Goal: Check status: Check status

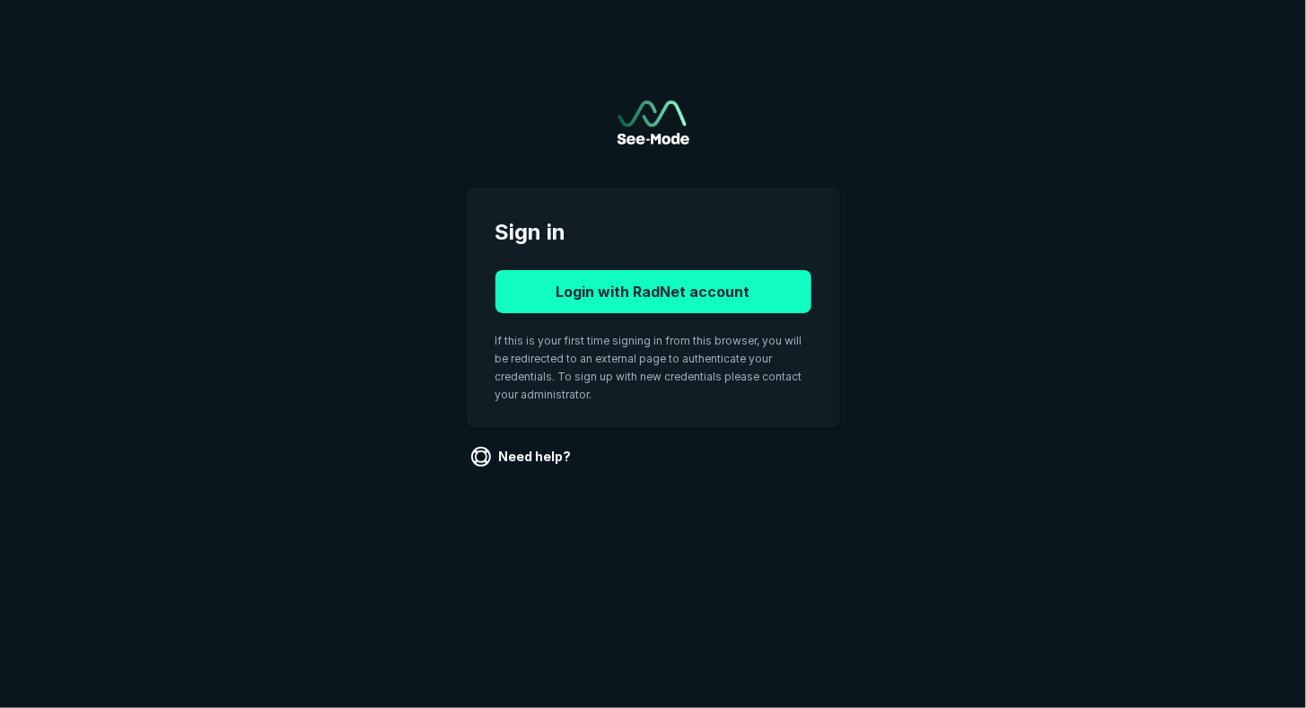
click at [637, 279] on button "Login with RadNet account" at bounding box center [653, 291] width 316 height 43
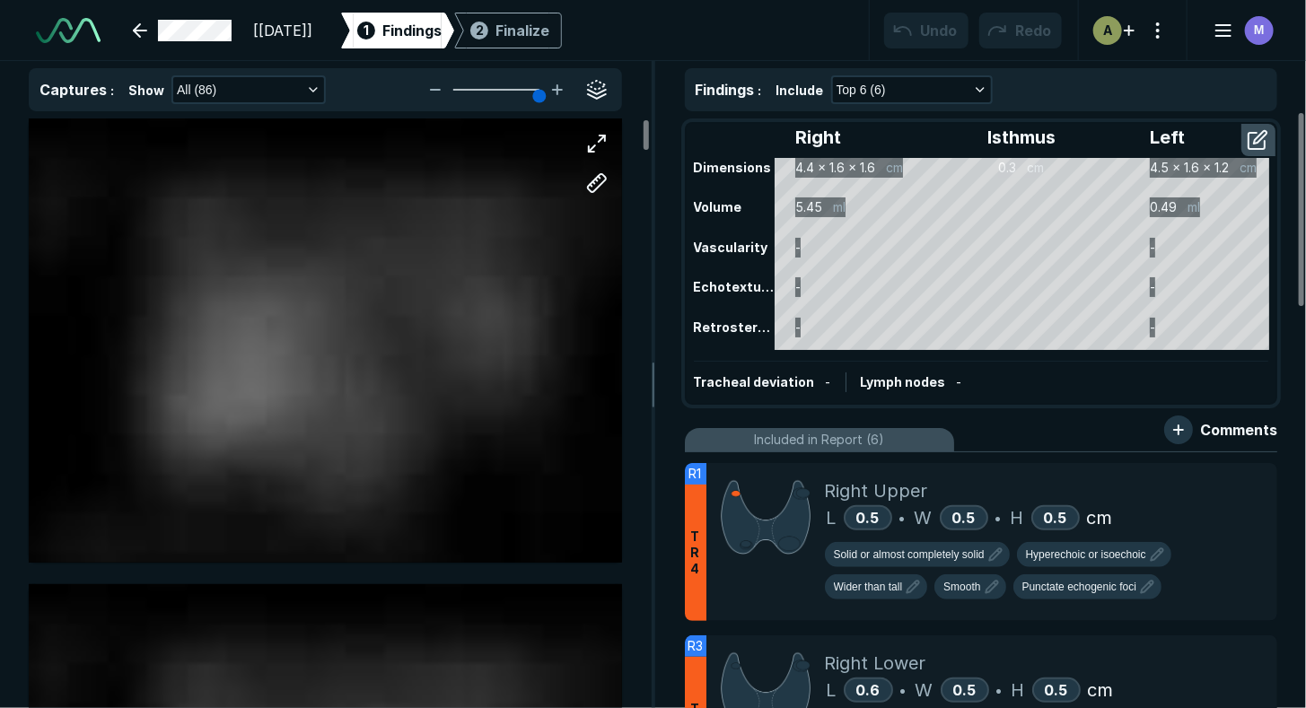
click at [340, 363] on div at bounding box center [325, 340] width 593 height 444
click at [344, 332] on div at bounding box center [325, 340] width 593 height 444
click at [1222, 31] on line "button" at bounding box center [1223, 31] width 14 height 0
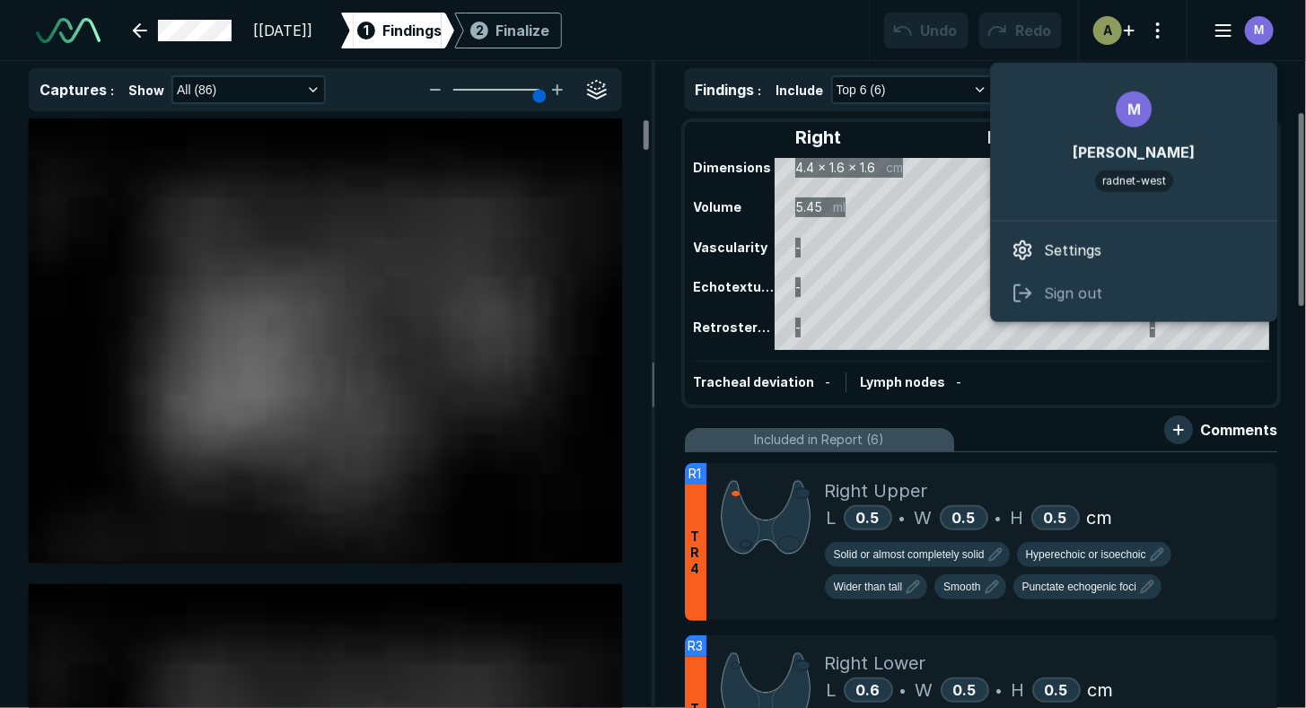
click at [689, 37] on div "[[DATE]] 1 Findings 2 Finalize Undo Redo A M" at bounding box center [653, 30] width 1306 height 61
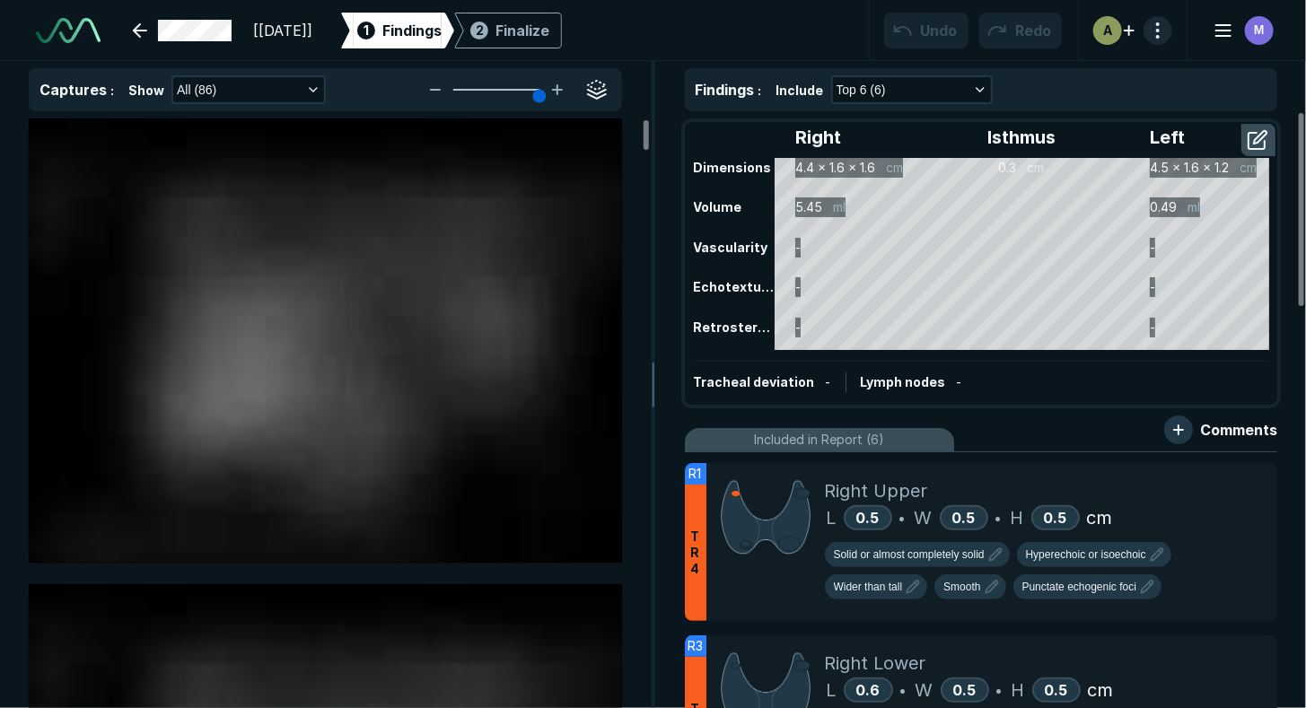
click at [1147, 39] on button "button" at bounding box center [1157, 30] width 29 height 29
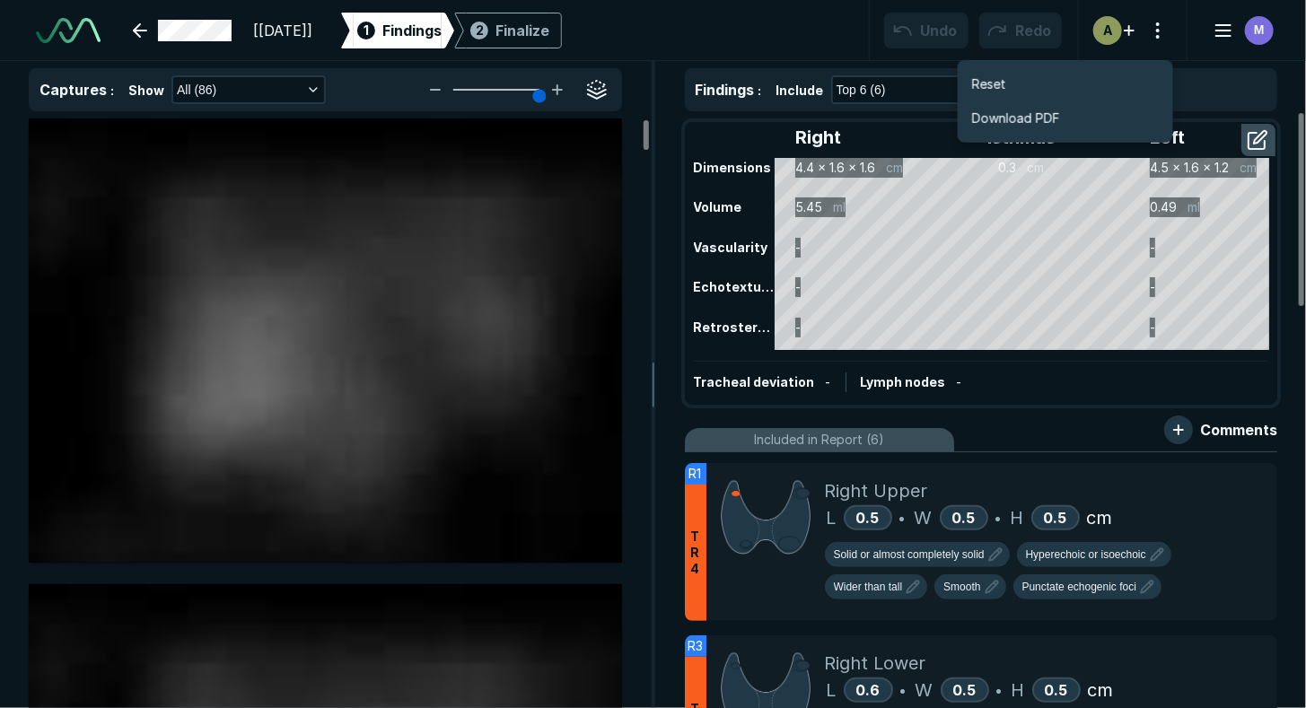
click at [673, 36] on div "[[DATE]] 1 Findings 2 Finalize Undo Redo A M" at bounding box center [653, 30] width 1306 height 61
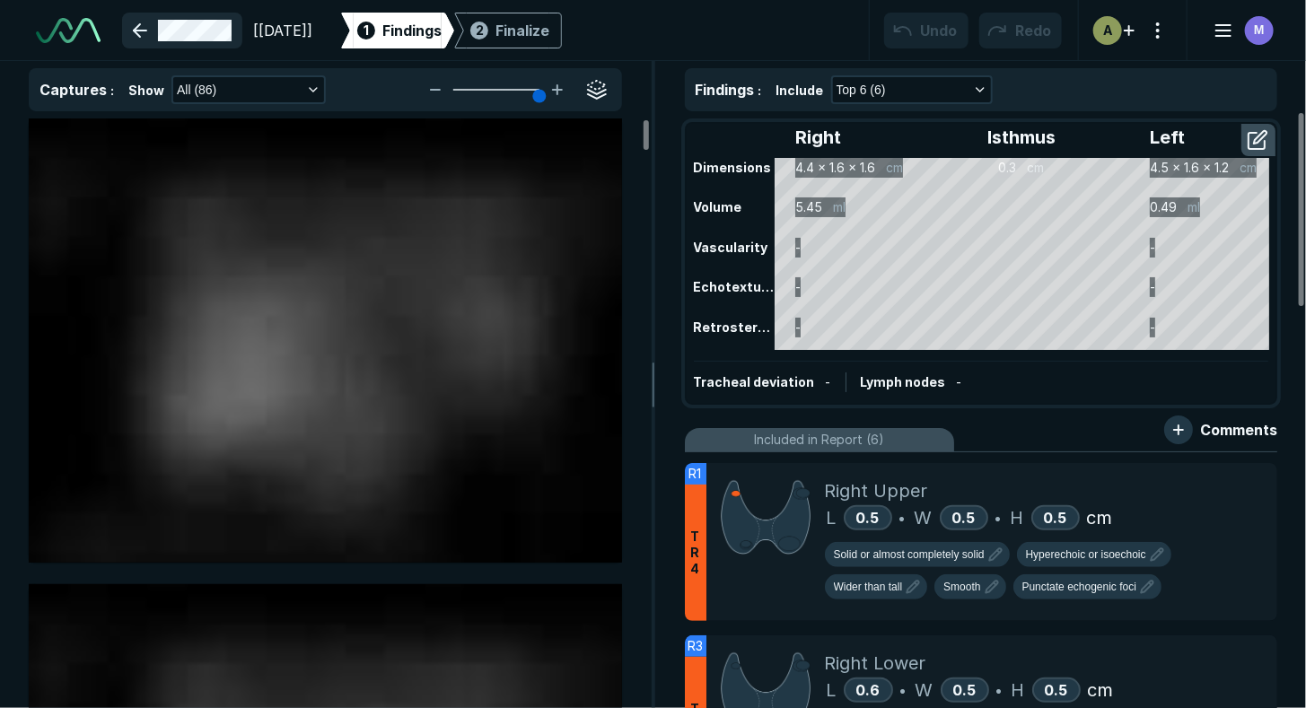
click at [143, 29] on link at bounding box center [182, 31] width 120 height 36
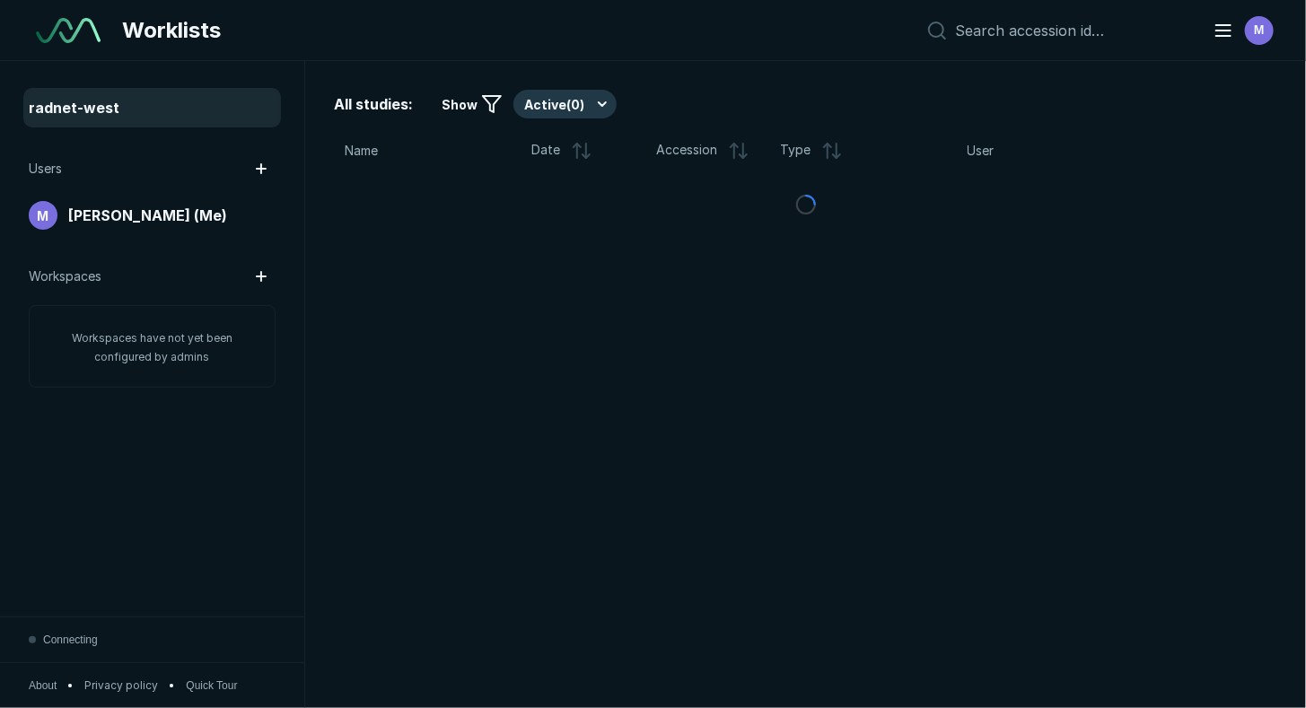
scroll to position [4893, 6523]
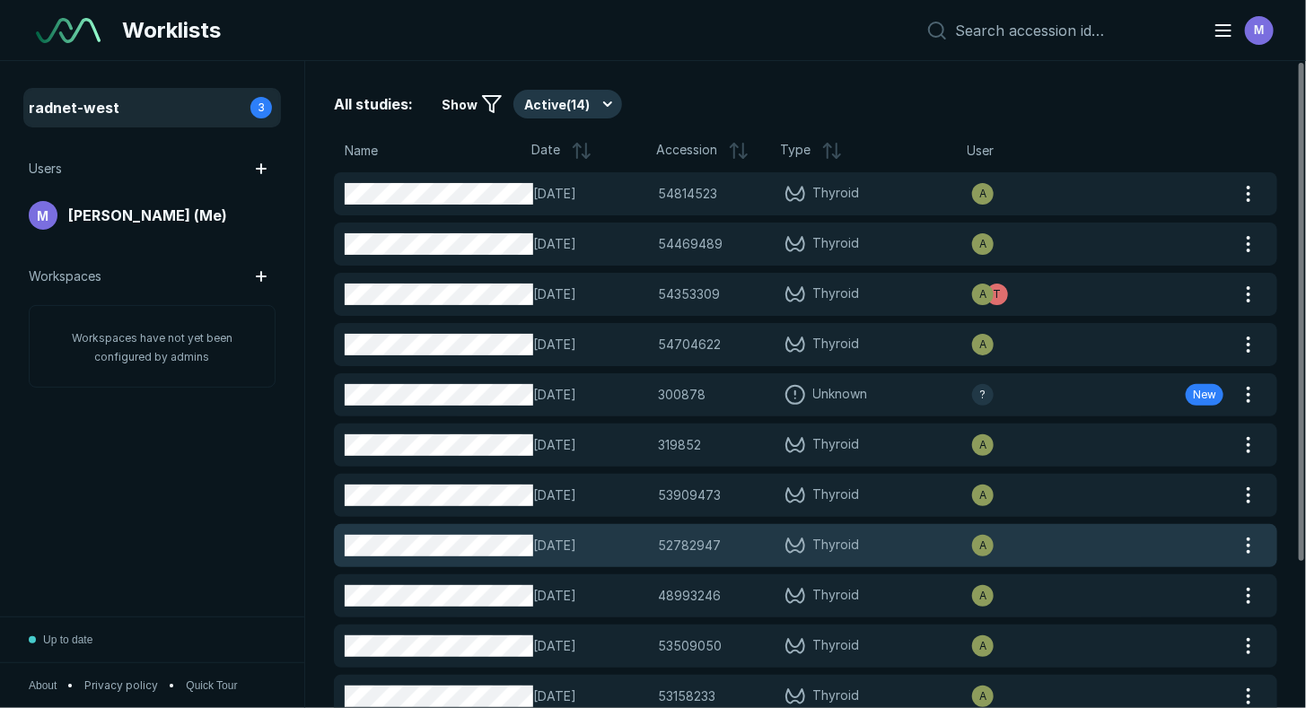
click at [820, 545] on span "Thyroid" at bounding box center [836, 546] width 47 height 22
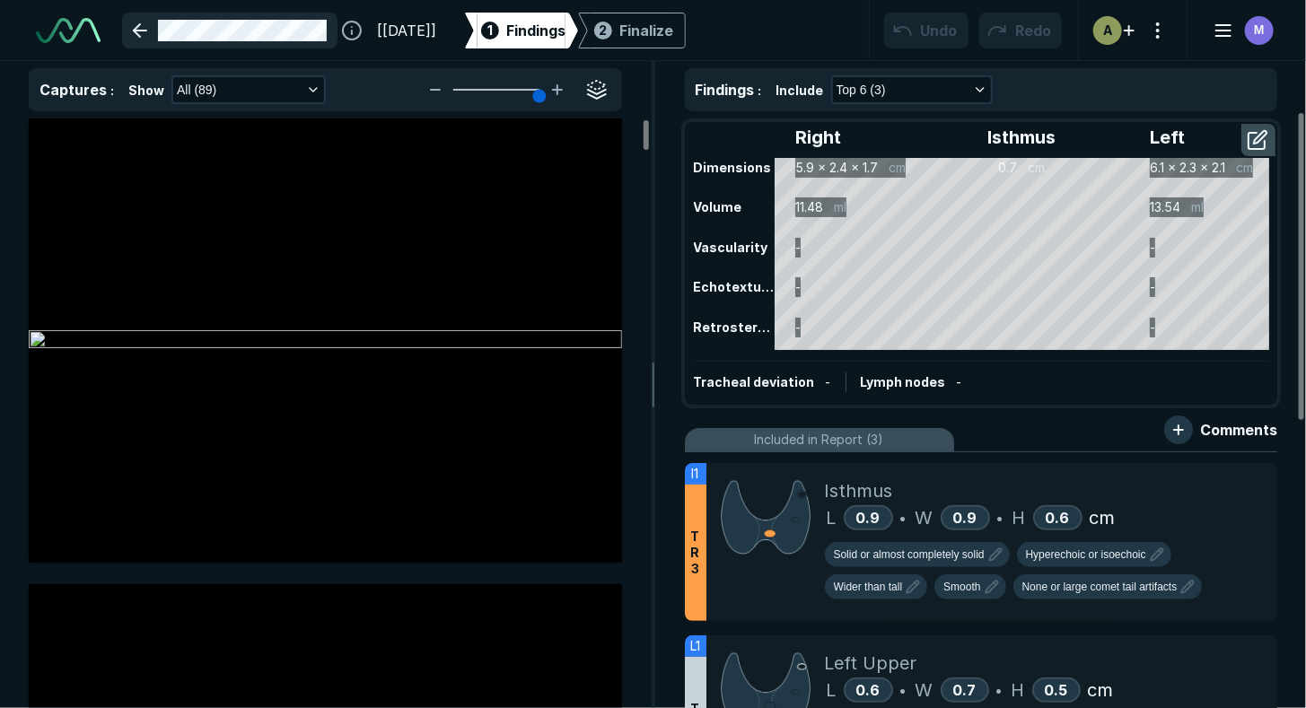
click at [142, 25] on link at bounding box center [229, 31] width 215 height 36
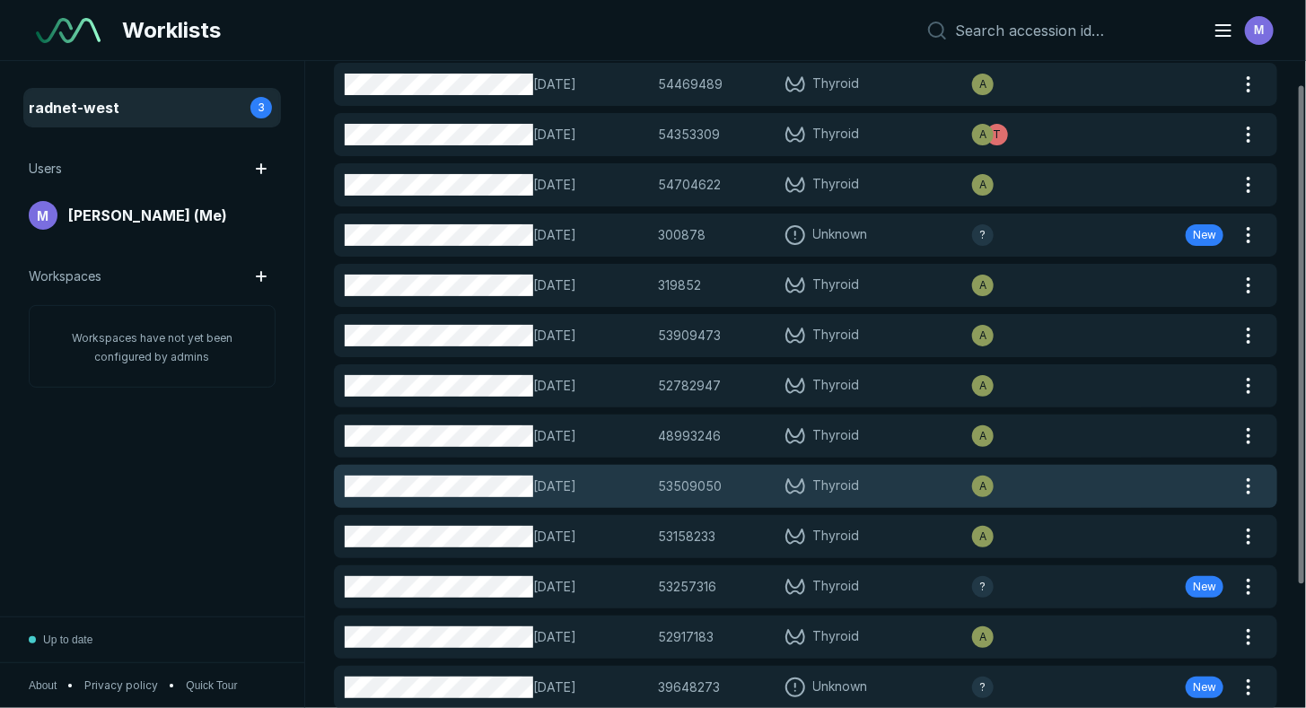
scroll to position [188, 0]
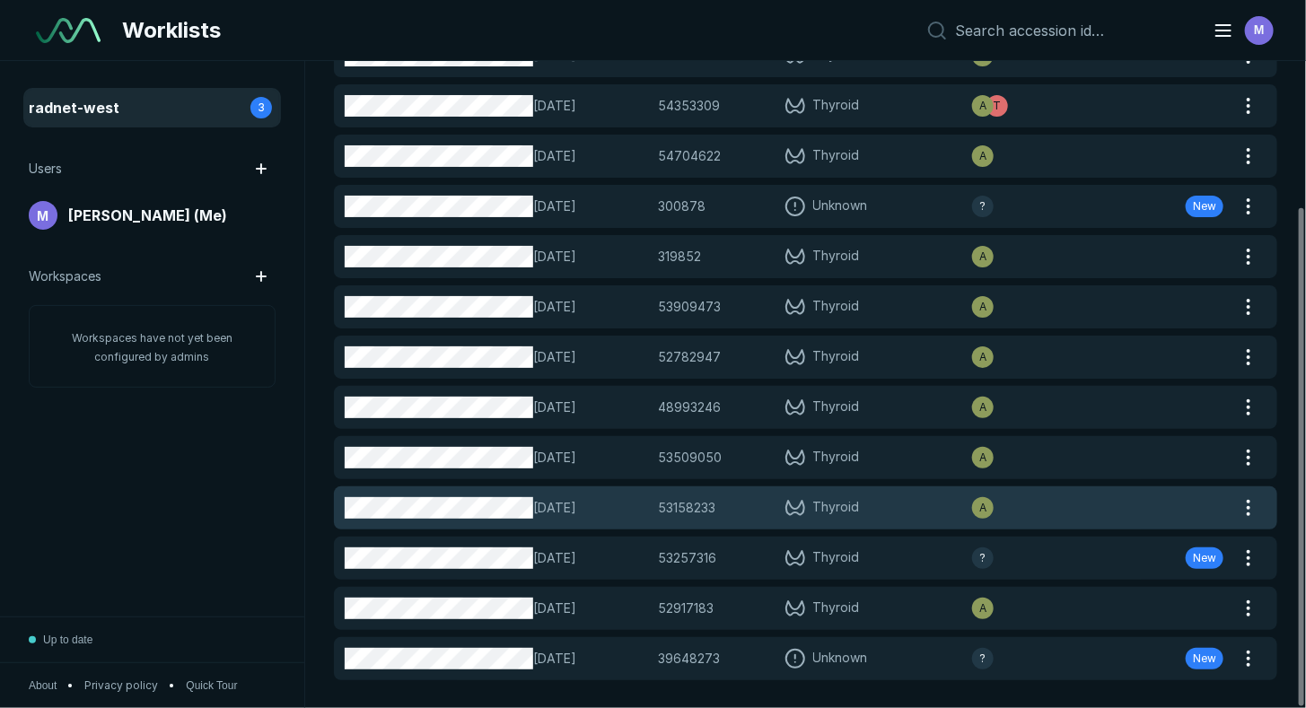
click at [669, 505] on span "53158233" at bounding box center [687, 508] width 57 height 20
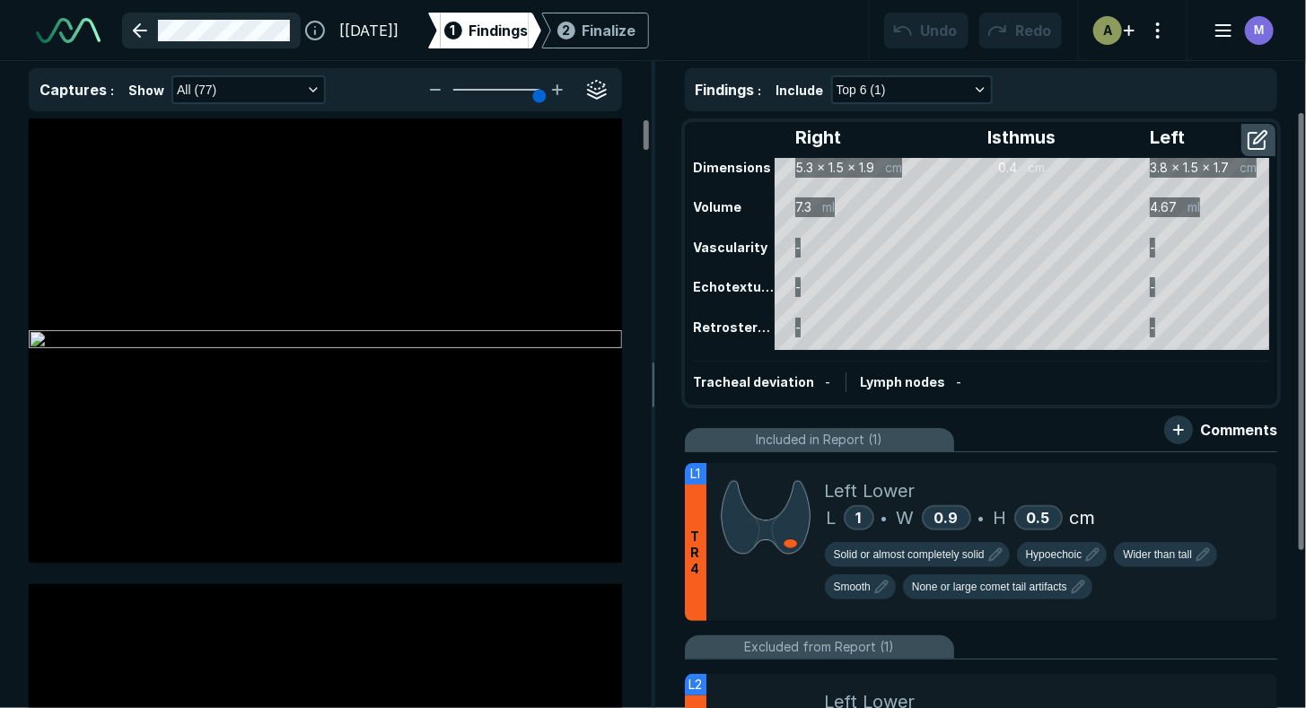
click at [132, 27] on link at bounding box center [211, 31] width 179 height 36
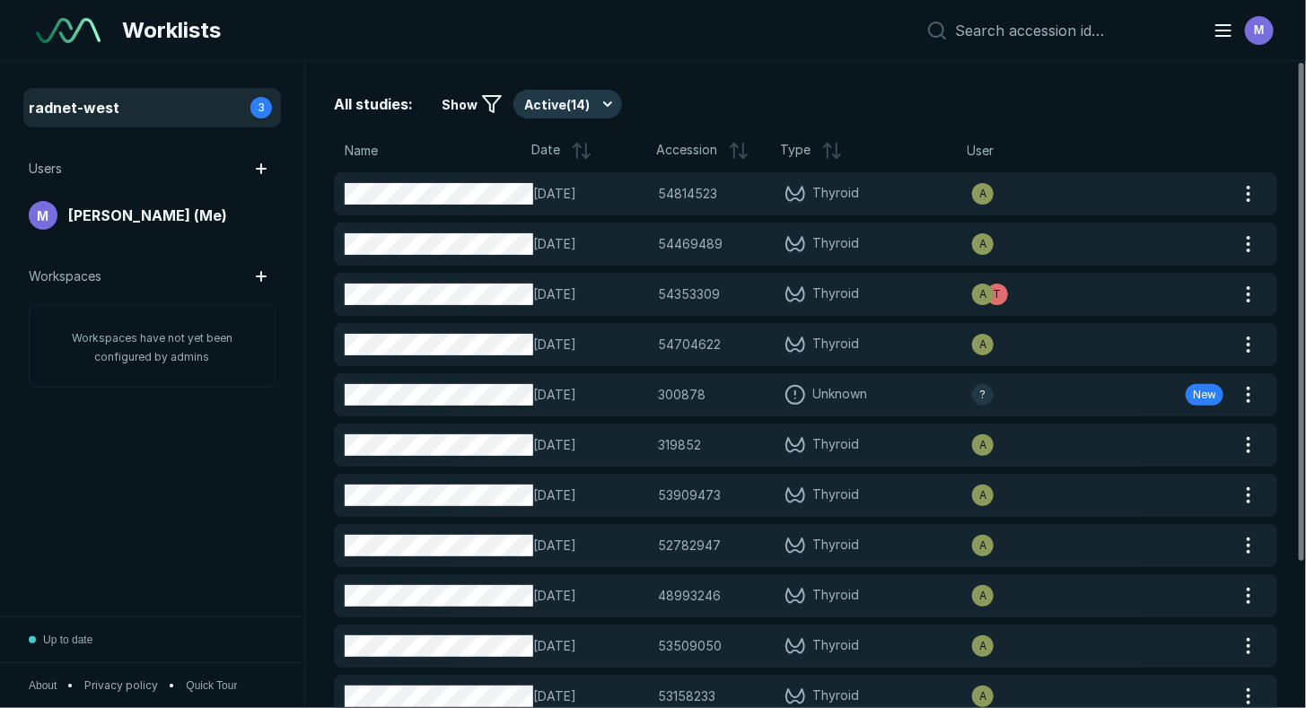
click at [582, 154] on icon at bounding box center [585, 156] width 7 height 4
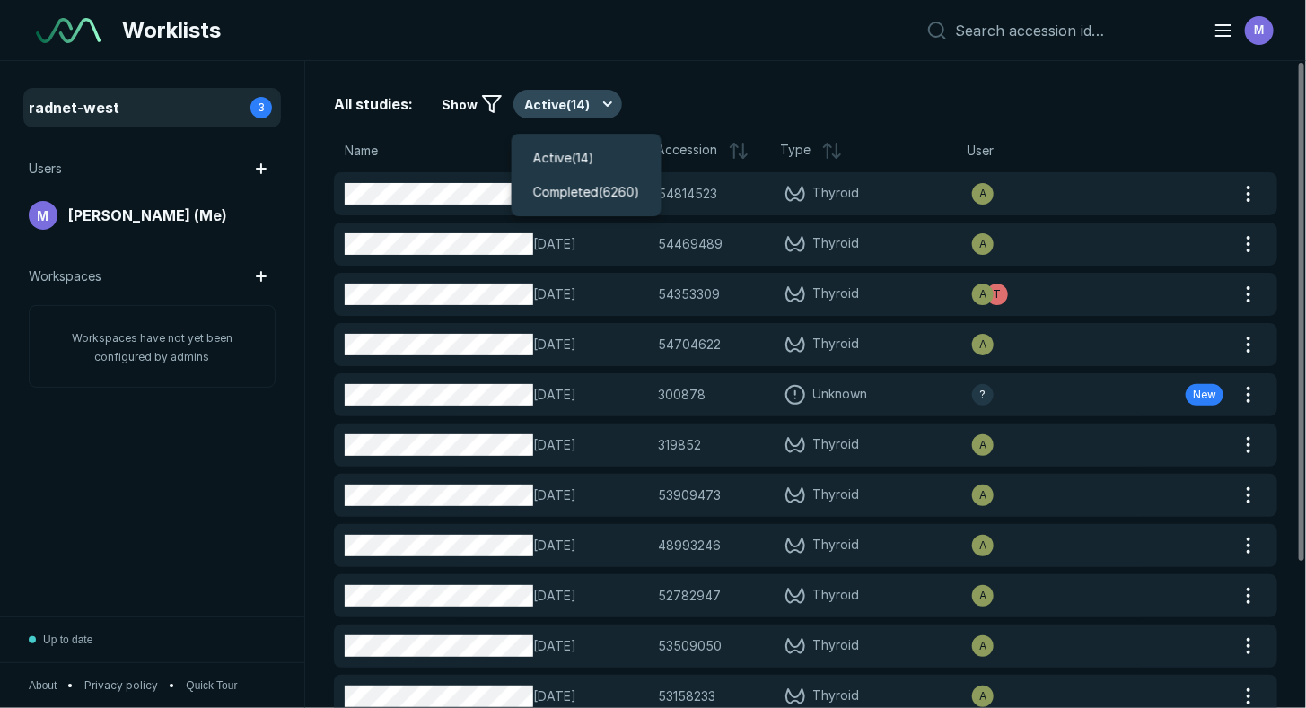
click at [594, 106] on button "Active ( 14 )" at bounding box center [567, 104] width 109 height 29
click at [594, 193] on span "Completed ( 6260 )" at bounding box center [586, 192] width 107 height 20
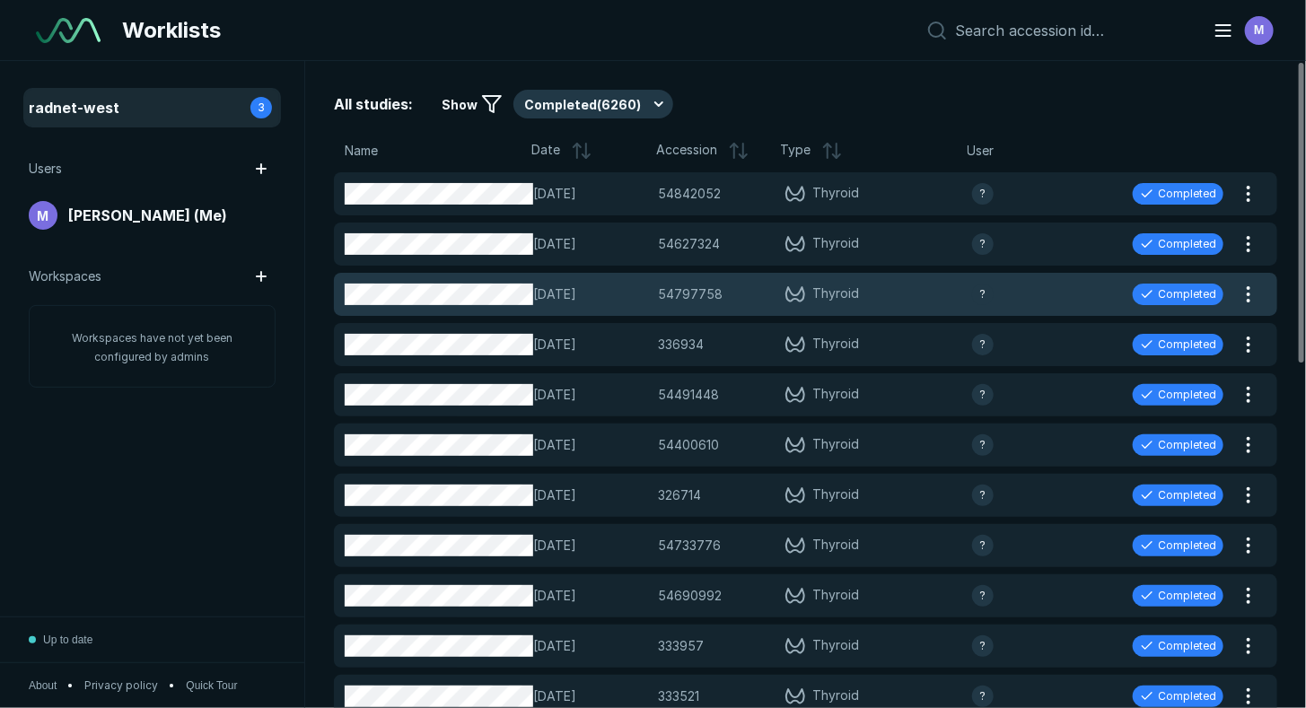
click at [612, 298] on span "[DATE]" at bounding box center [590, 294] width 115 height 20
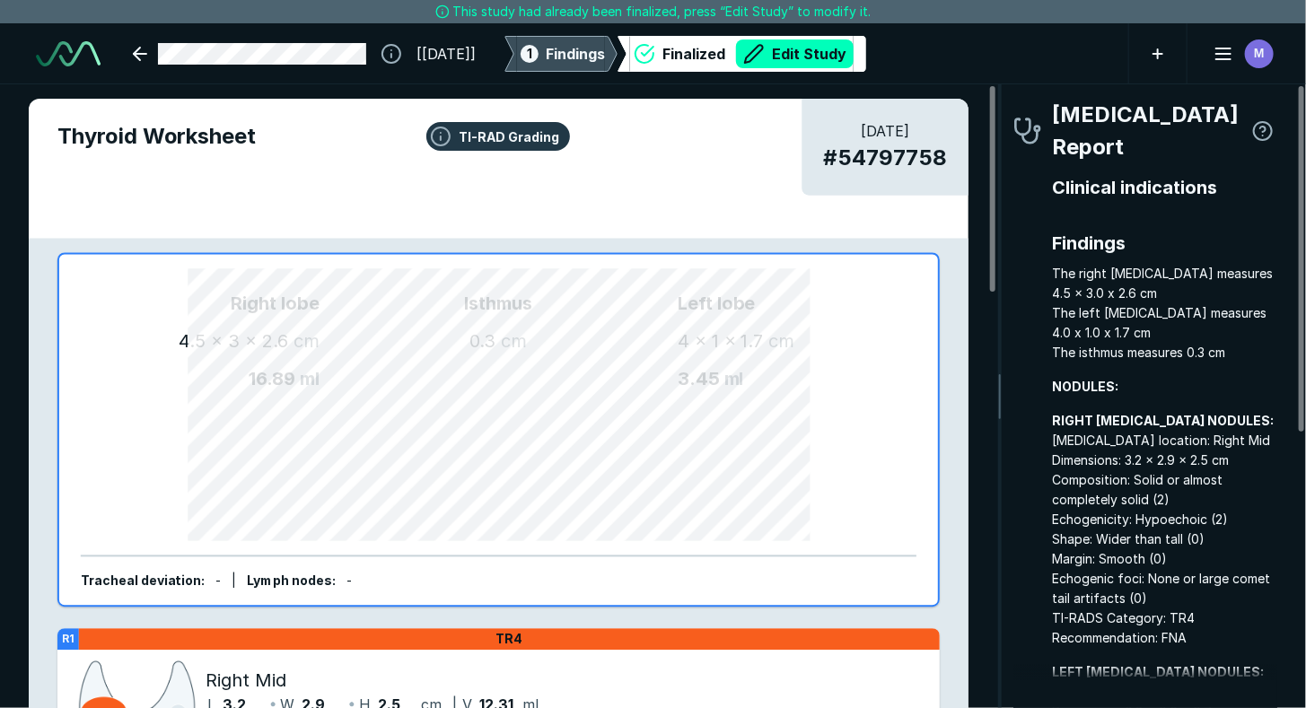
click at [605, 46] on span "Findings" at bounding box center [575, 54] width 59 height 22
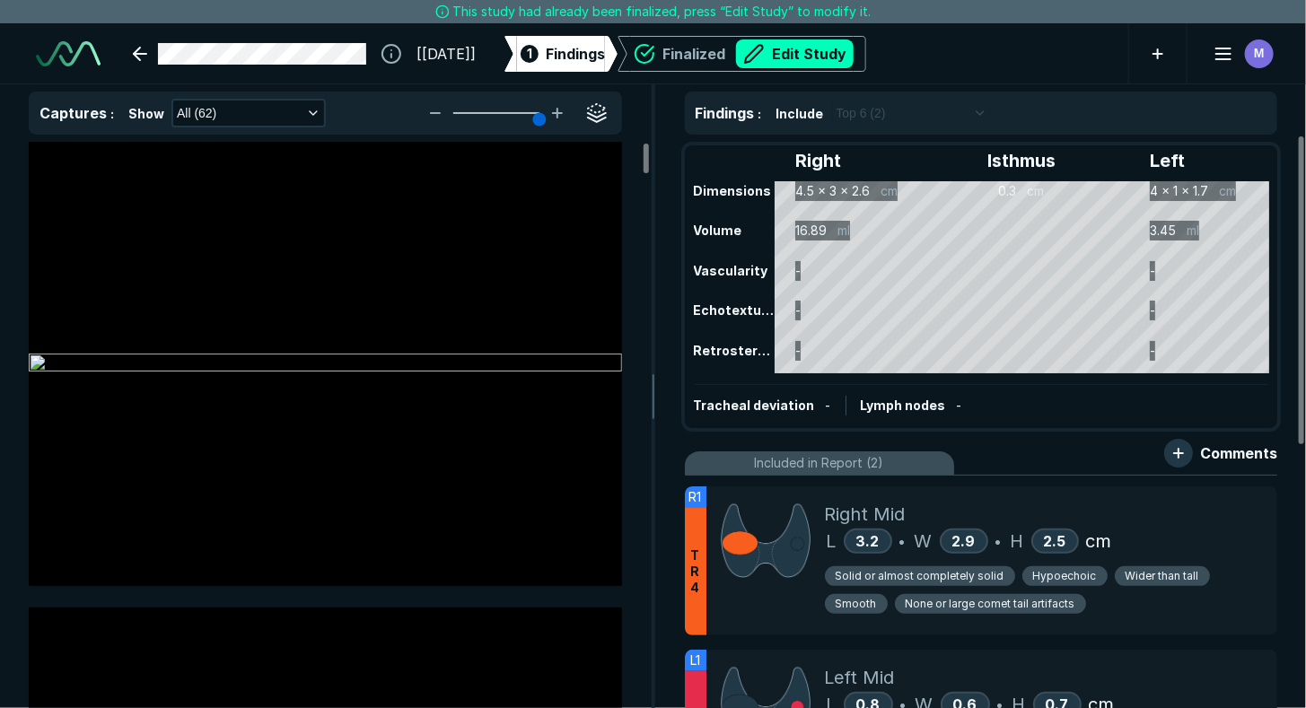
scroll to position [4800, 4945]
click at [148, 48] on link at bounding box center [249, 54] width 255 height 36
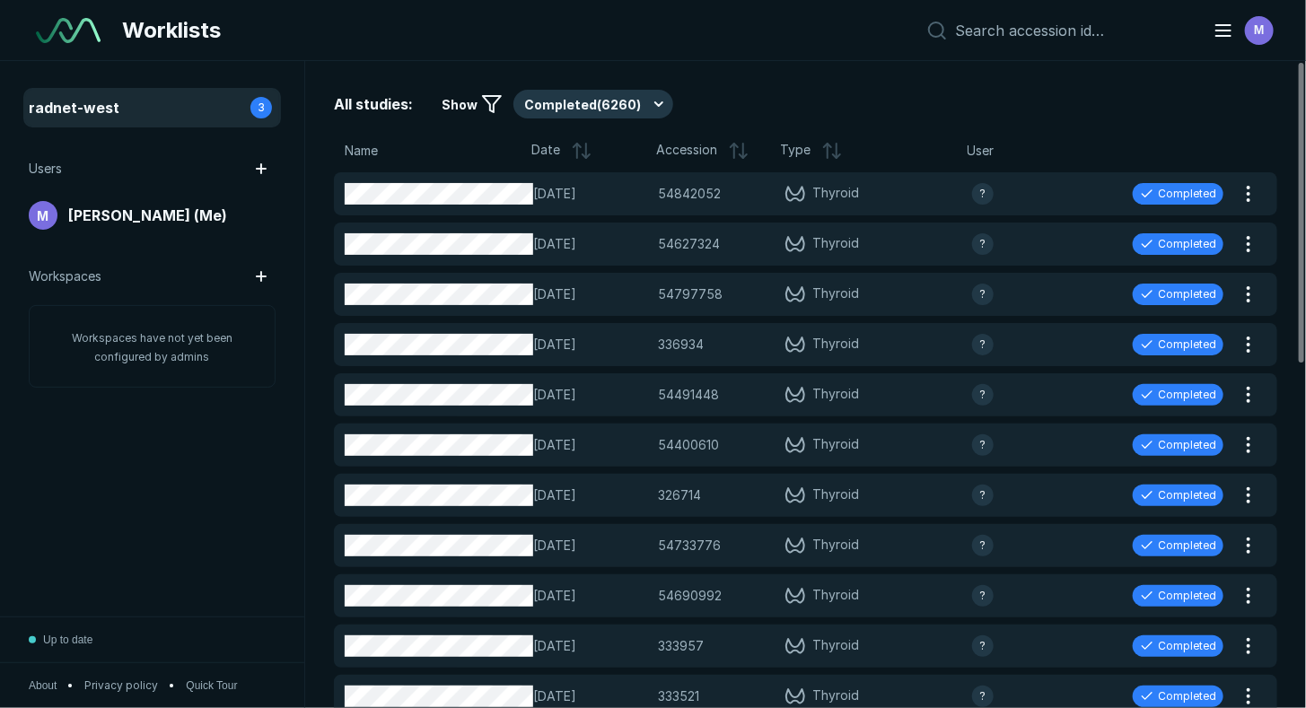
scroll to position [4893, 6523]
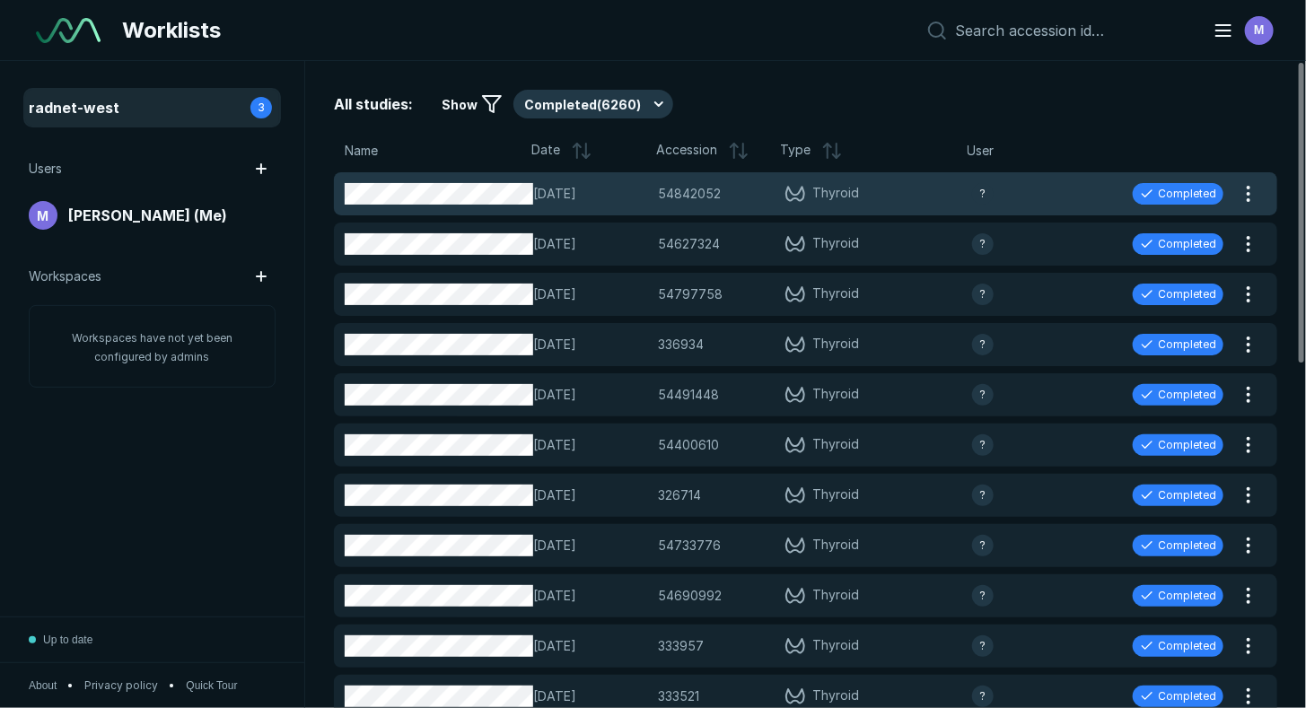
click at [604, 190] on span "[DATE]" at bounding box center [590, 194] width 115 height 20
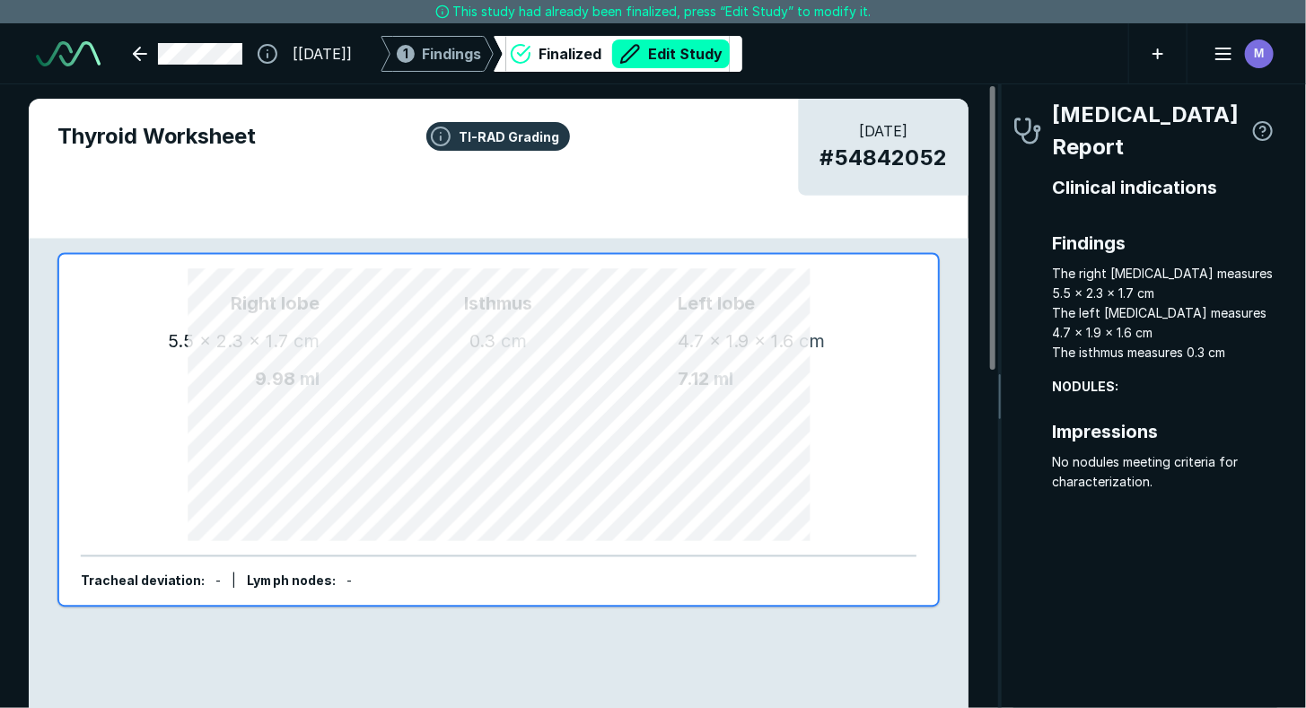
scroll to position [5010, 3466]
click at [463, 56] on div "1 Findings" at bounding box center [437, 54] width 88 height 36
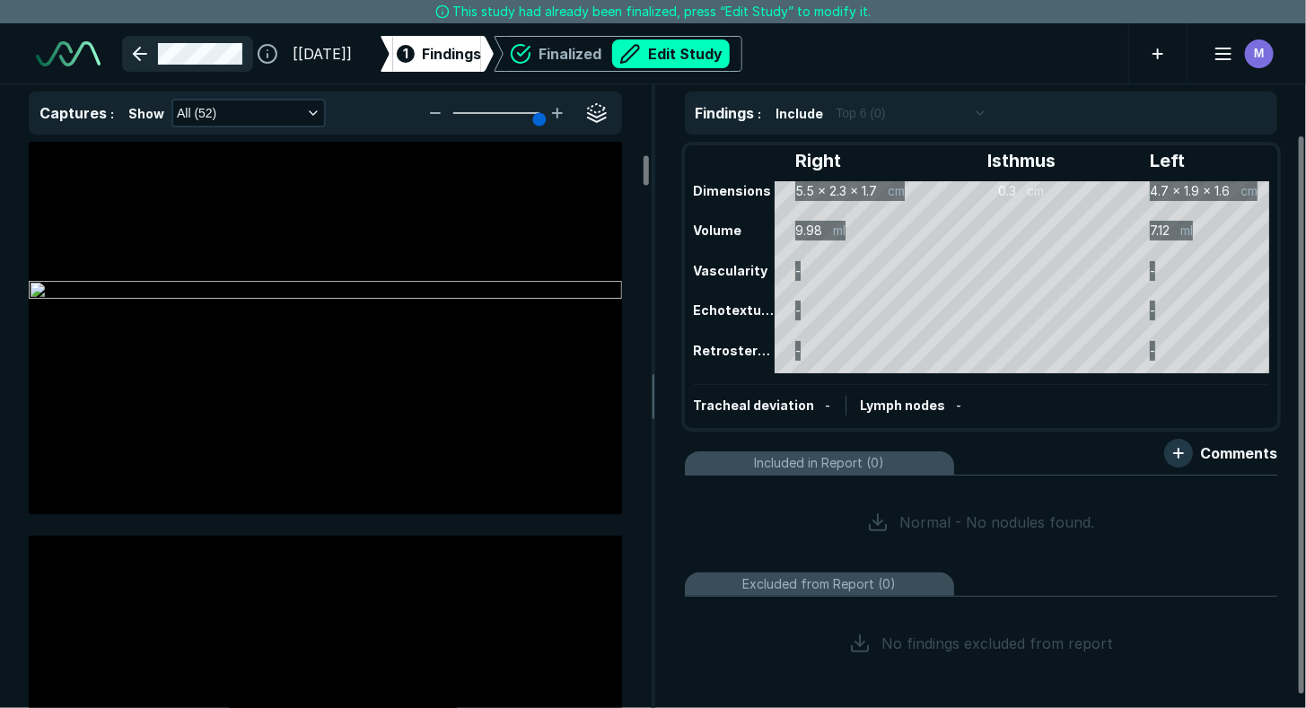
click at [144, 51] on link at bounding box center [187, 54] width 131 height 36
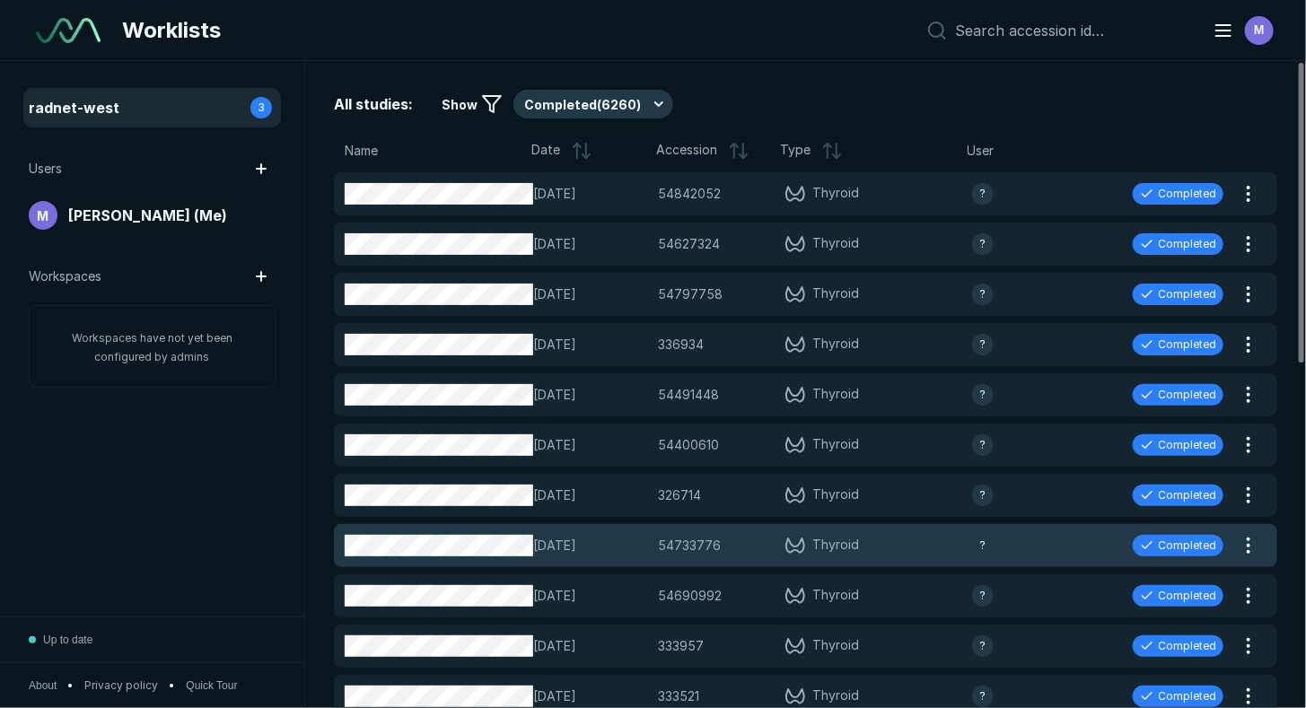
click at [627, 552] on span "[DATE]" at bounding box center [590, 546] width 115 height 20
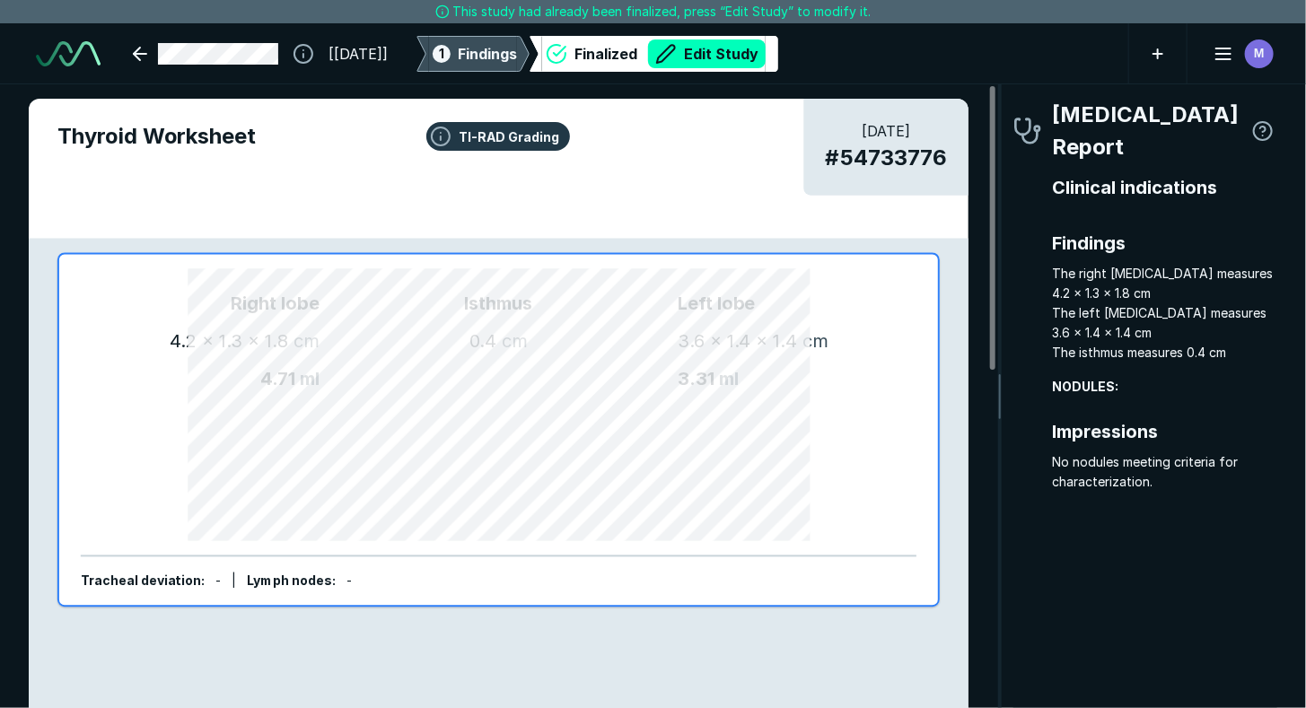
click at [444, 52] on span "1" at bounding box center [441, 53] width 5 height 19
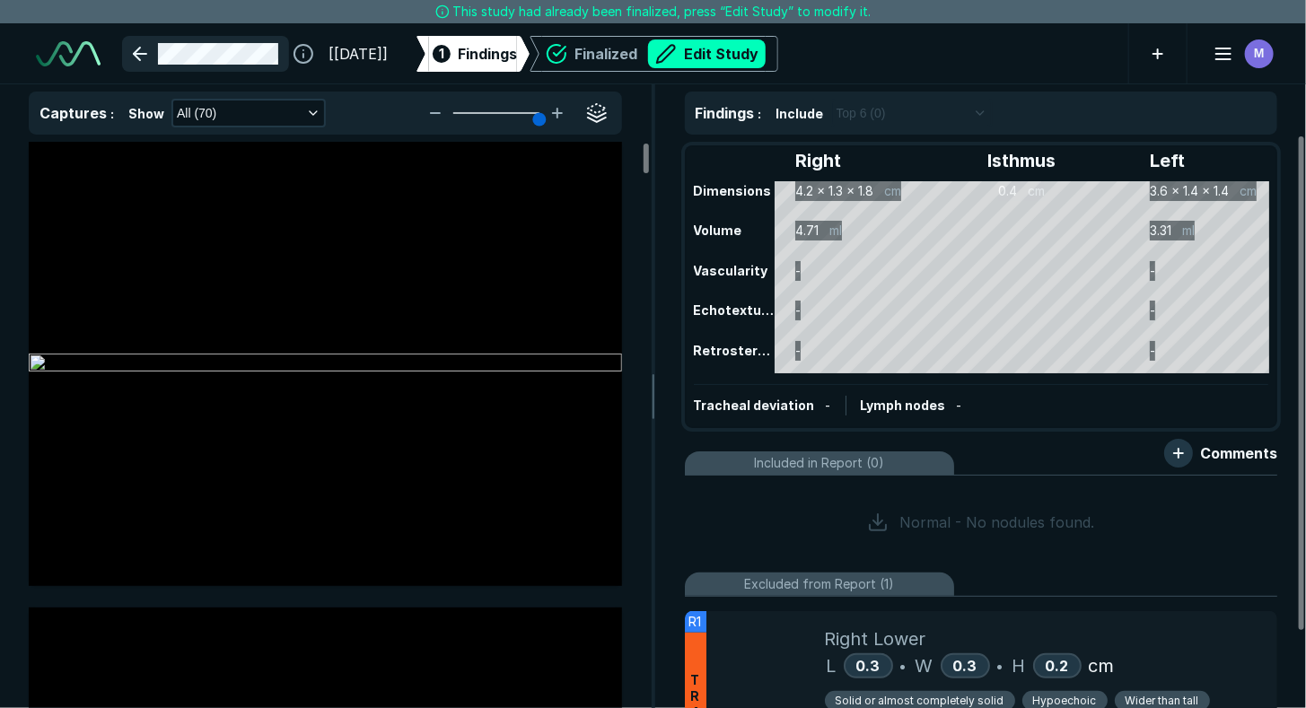
click at [209, 48] on link at bounding box center [205, 54] width 167 height 36
